Goal: Find specific page/section: Find specific page/section

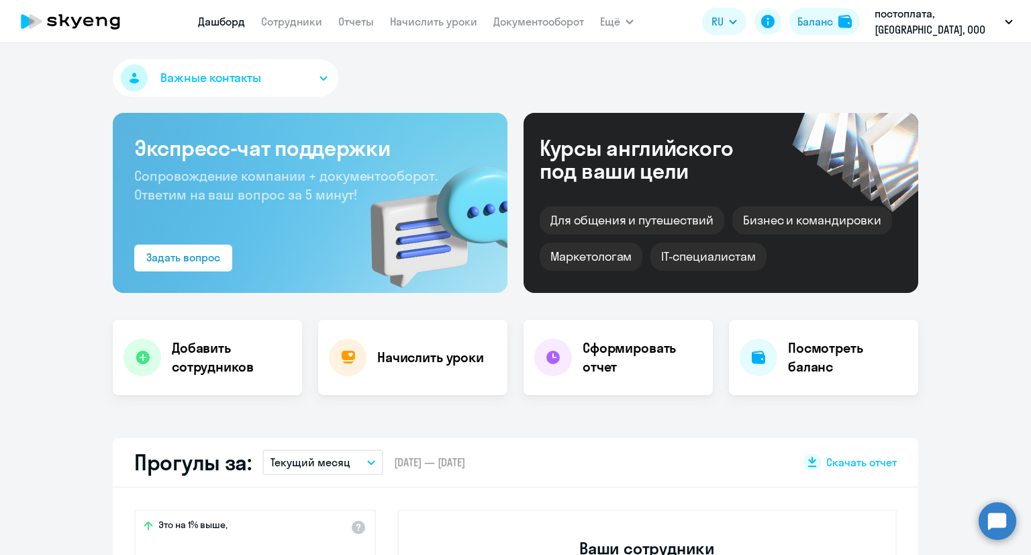
select select "30"
click at [303, 18] on link "Сотрудники" at bounding box center [291, 21] width 61 height 13
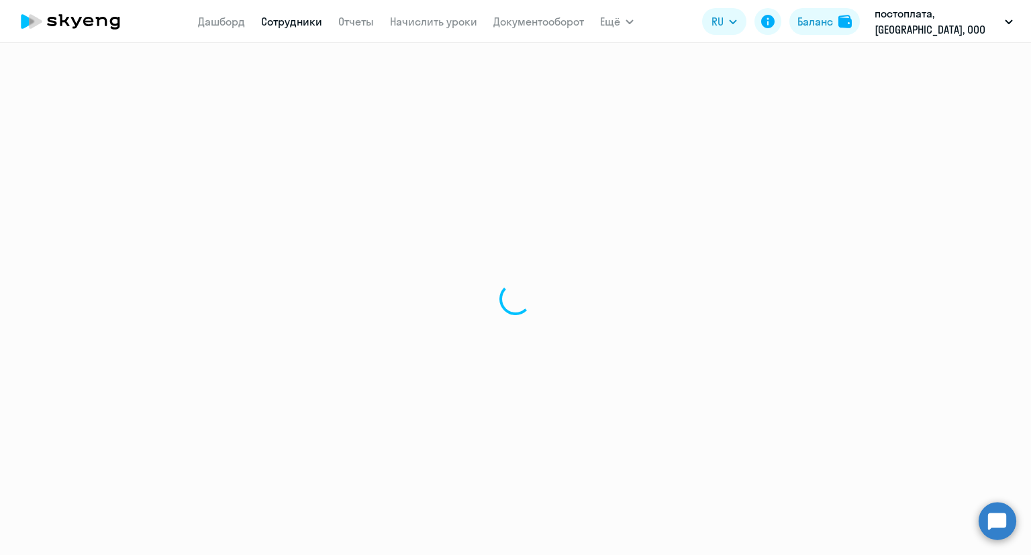
select select "30"
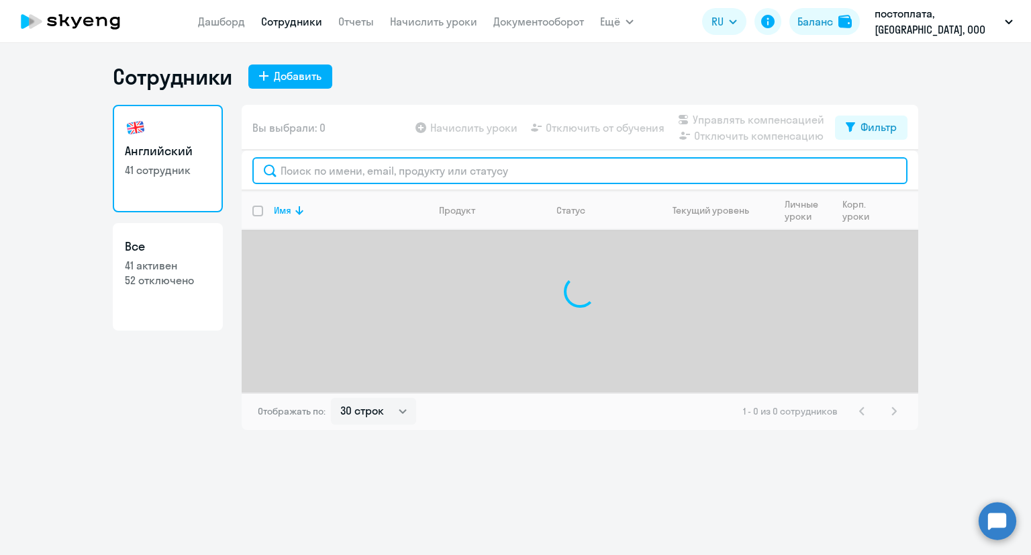
click at [379, 176] on input "text" at bounding box center [579, 170] width 655 height 27
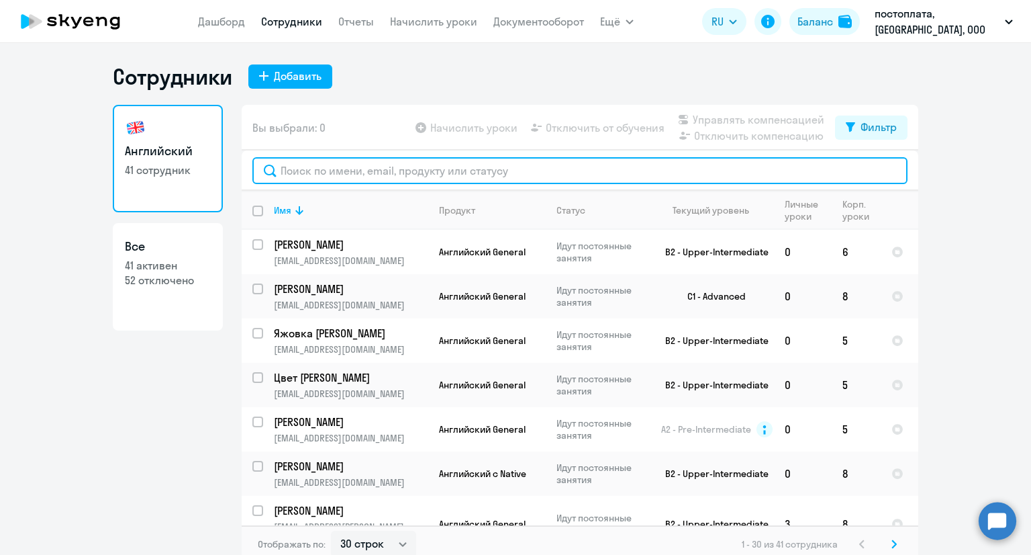
click at [363, 178] on input "text" at bounding box center [579, 170] width 655 height 27
paste input "[EMAIL_ADDRESS][DOMAIN_NAME]"
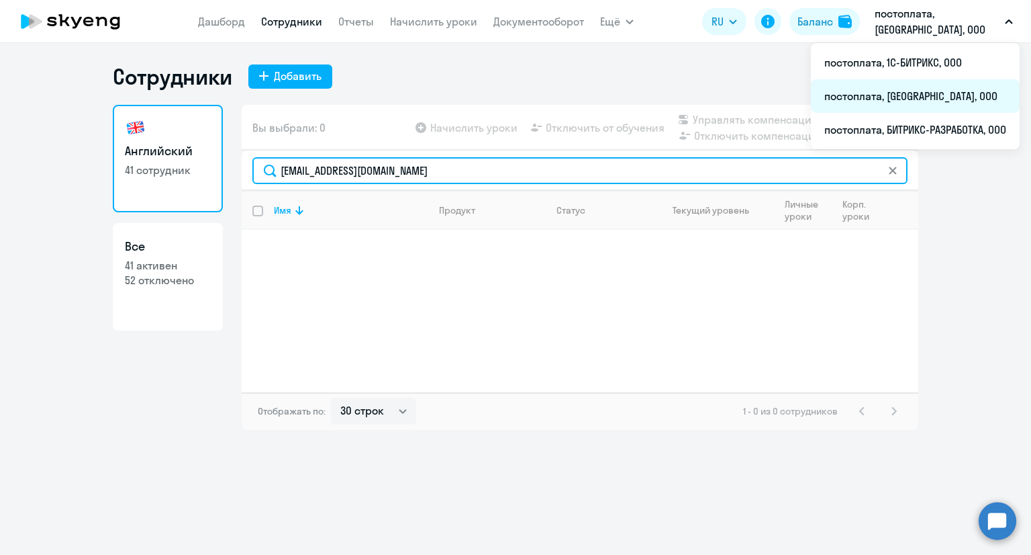
type input "[EMAIL_ADDRESS][DOMAIN_NAME]"
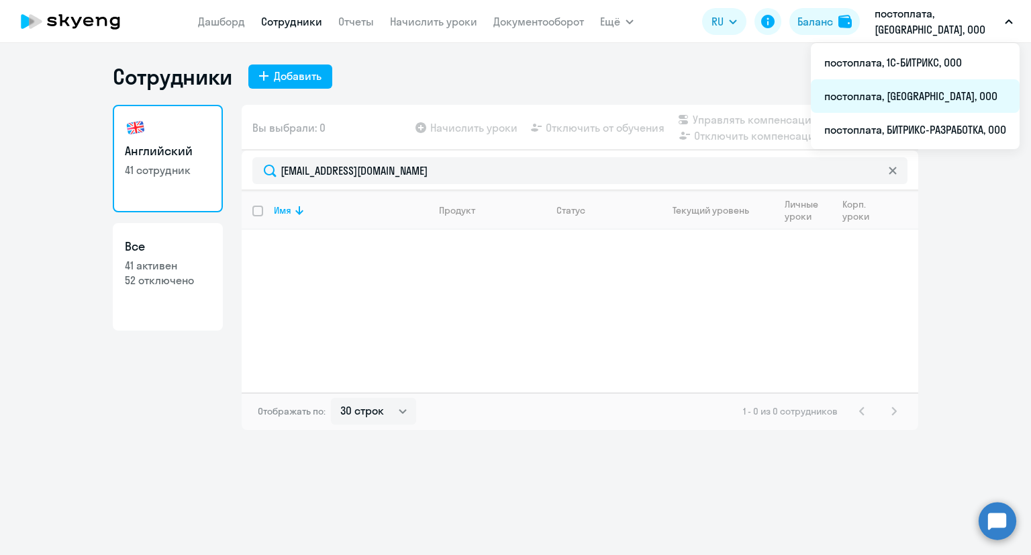
click at [843, 97] on li "постоплата, [GEOGRAPHIC_DATA], ООО" at bounding box center [915, 96] width 209 height 34
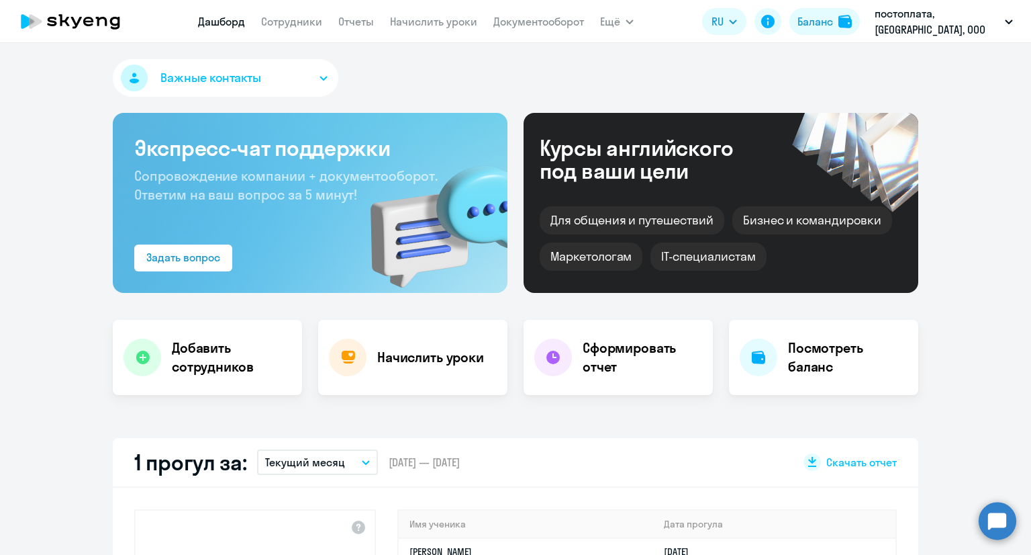
click at [271, 30] on nav "[PERSON_NAME] Отчеты Начислить уроки Документооборот" at bounding box center [391, 21] width 386 height 27
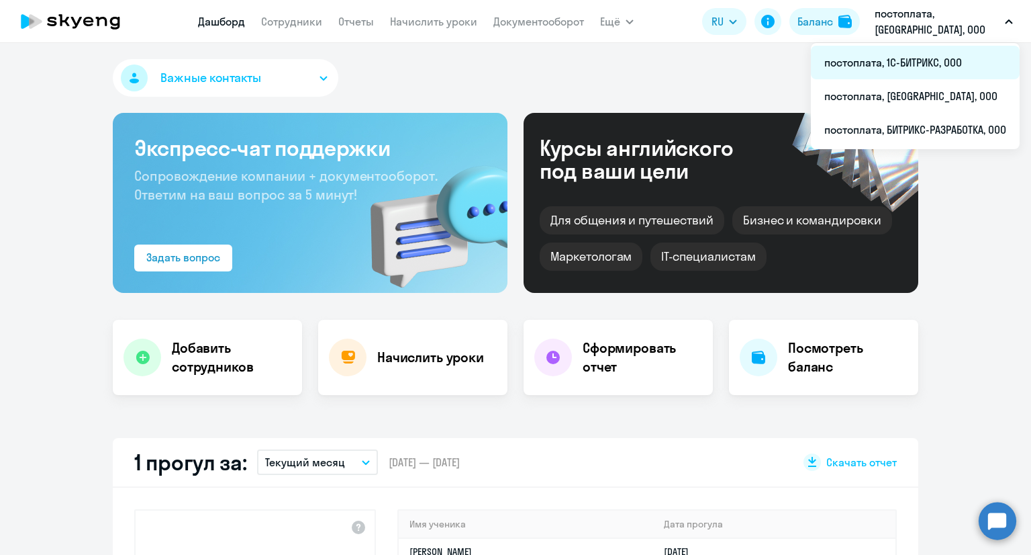
click at [922, 56] on li "постоплата, 1С-БИТРИКС, ООО" at bounding box center [915, 63] width 209 height 34
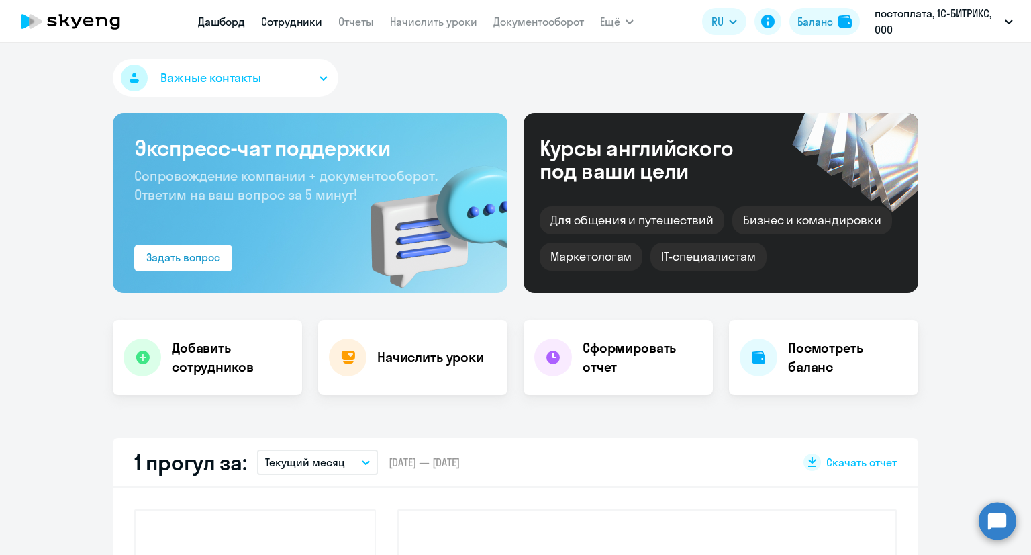
click at [300, 15] on link "Сотрудники" at bounding box center [291, 21] width 61 height 13
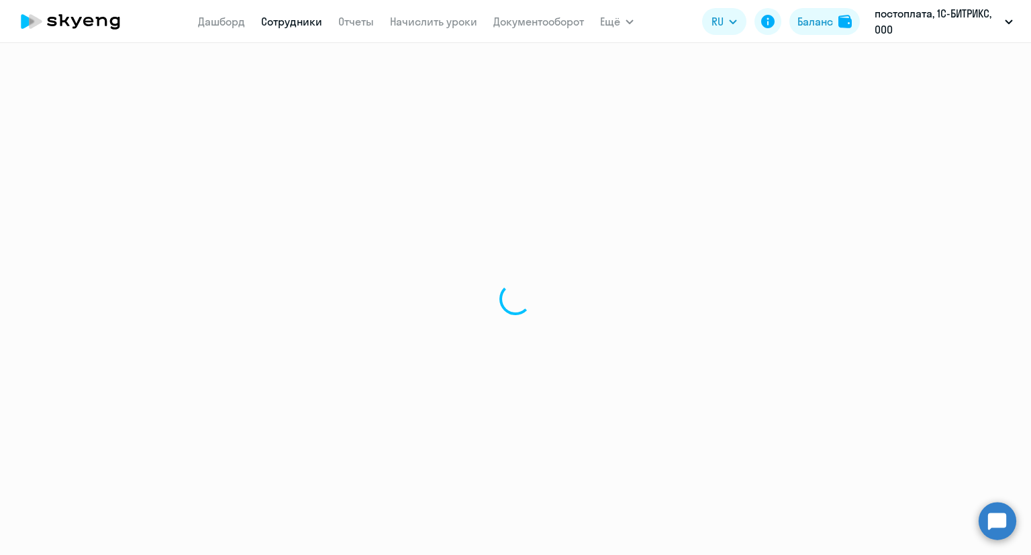
select select "30"
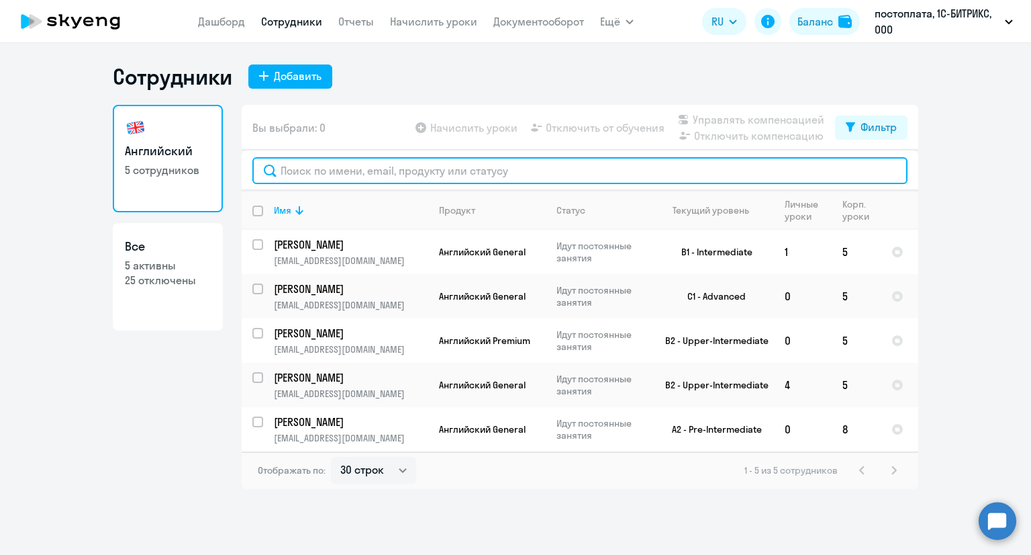
click at [344, 175] on input "text" at bounding box center [579, 170] width 655 height 27
paste input "[EMAIL_ADDRESS][DOMAIN_NAME]"
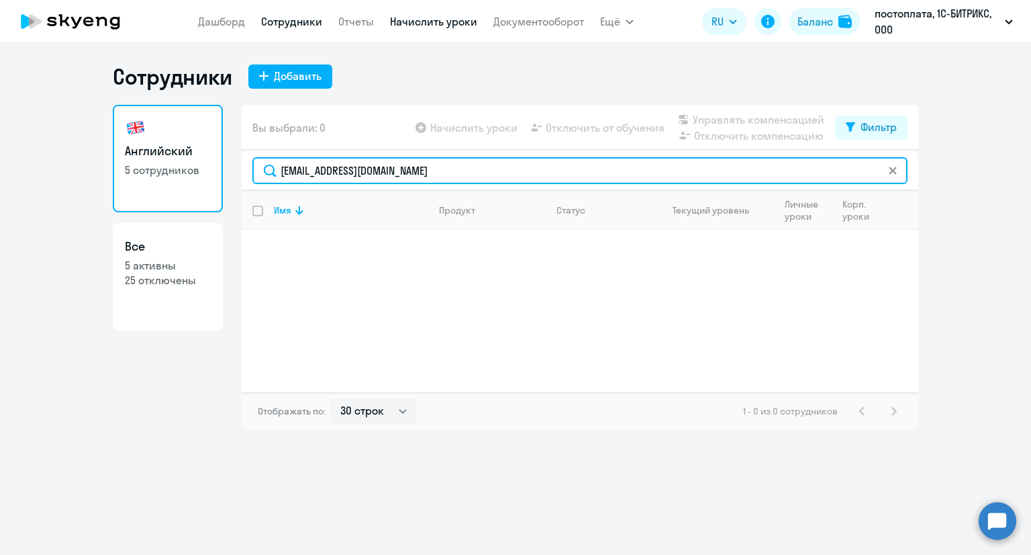
type input "[EMAIL_ADDRESS][DOMAIN_NAME]"
